Goal: Task Accomplishment & Management: Use online tool/utility

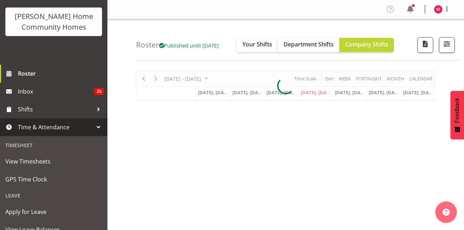
scroll to position [46, 0]
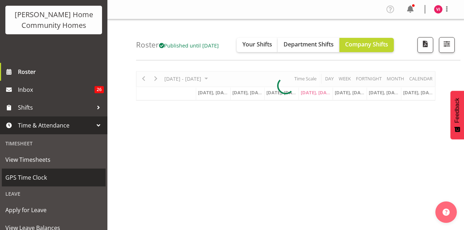
click at [53, 173] on span "GPS Time Clock" at bounding box center [53, 177] width 97 height 11
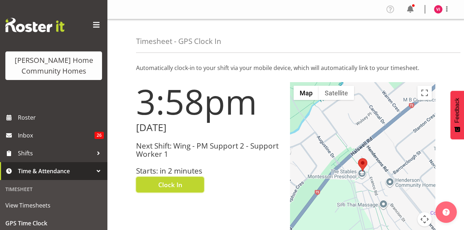
click at [175, 190] on button "Clock In" at bounding box center [170, 185] width 68 height 16
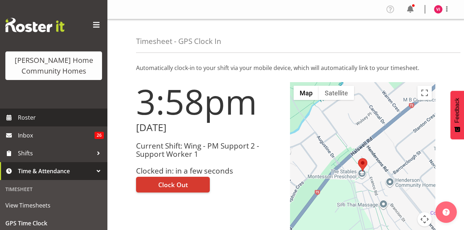
click at [74, 123] on span "Roster" at bounding box center [61, 117] width 86 height 11
